Goal: Transaction & Acquisition: Purchase product/service

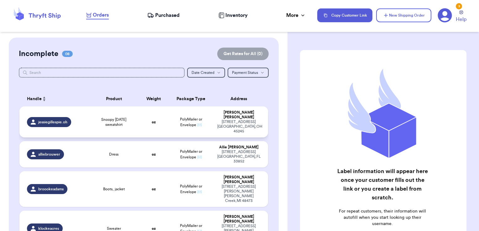
click at [128, 111] on td "Snoopy [DATE] sweatshirt" at bounding box center [114, 122] width 50 height 31
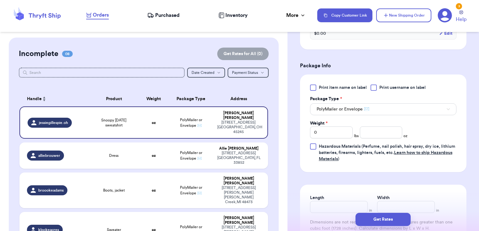
scroll to position [251, 0]
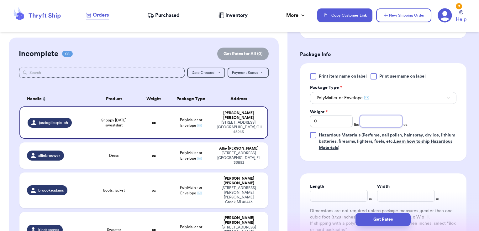
click at [380, 119] on input "number" at bounding box center [381, 121] width 43 height 12
type input "3.3"
click at [365, 172] on form "Shipping Information Delete Label Customer Info Order created: [DATE] 08:35 PM …" at bounding box center [383, 37] width 167 height 477
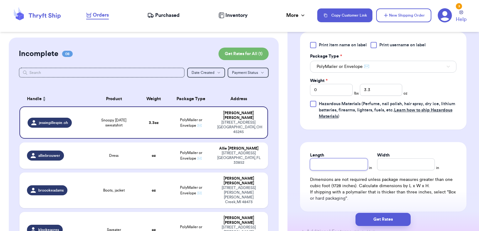
click at [353, 160] on input "Length" at bounding box center [339, 165] width 58 height 12
type input "7"
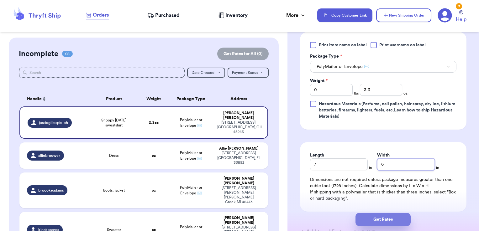
type input "6"
click at [400, 217] on button "Get Rates" at bounding box center [383, 219] width 55 height 13
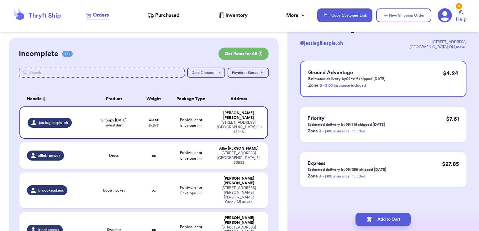
scroll to position [0, 0]
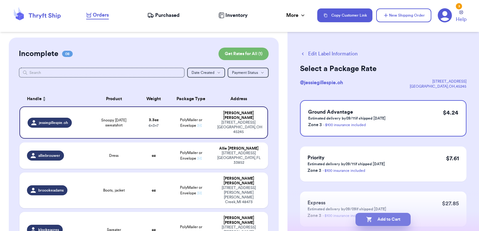
click at [394, 221] on button "Add to Cart" at bounding box center [383, 219] width 55 height 13
checkbox input "true"
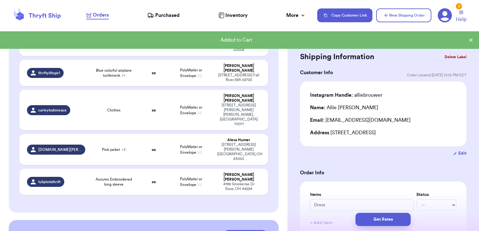
scroll to position [137, 0]
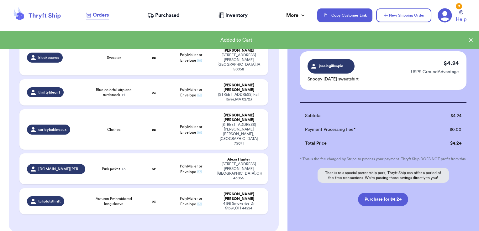
scroll to position [50, 0]
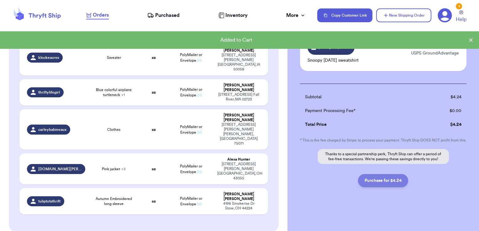
click at [394, 185] on button "Purchase for $4.24" at bounding box center [383, 180] width 50 height 13
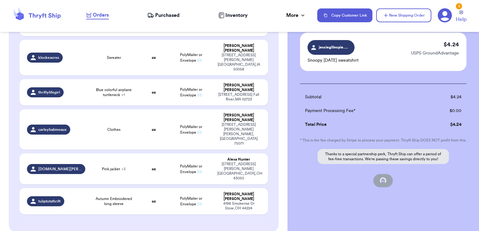
checkbox input "true"
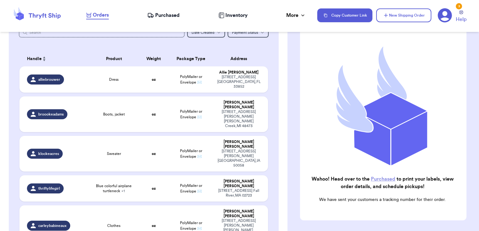
scroll to position [0, 0]
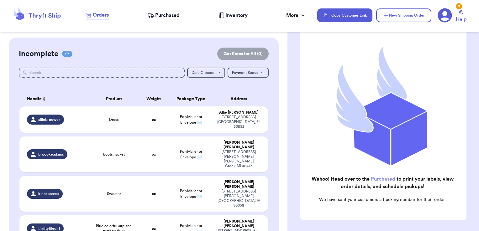
click at [156, 12] on span "Purchased" at bounding box center [167, 16] width 24 height 8
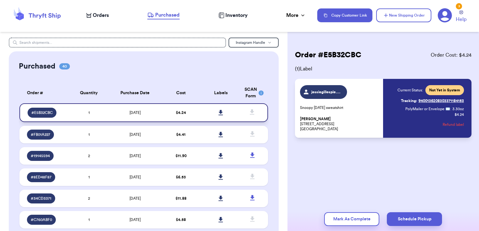
click at [219, 113] on icon at bounding box center [221, 113] width 5 height 6
